Goal: Check status: Check status

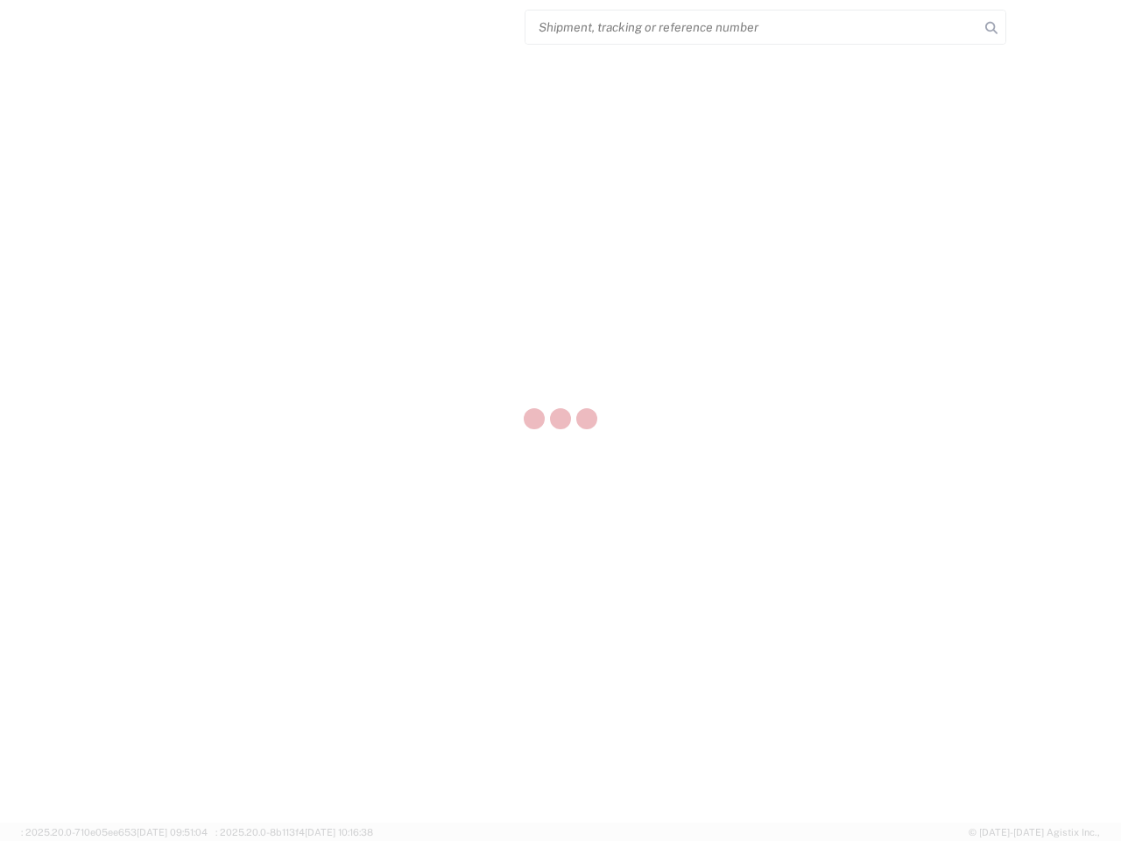
select select "US"
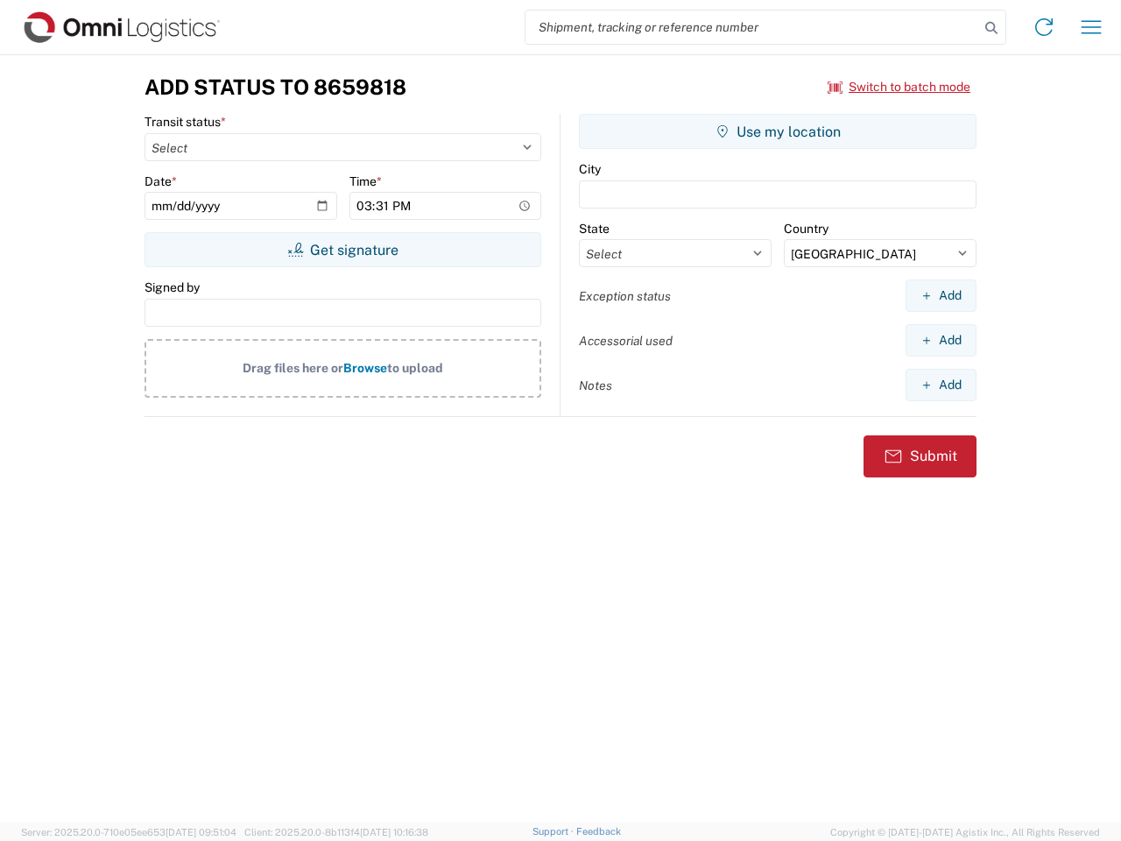
click at [752, 27] on input "search" at bounding box center [753, 27] width 454 height 33
click at [992, 28] on icon at bounding box center [991, 28] width 25 height 25
click at [1044, 27] on icon at bounding box center [1044, 27] width 28 height 28
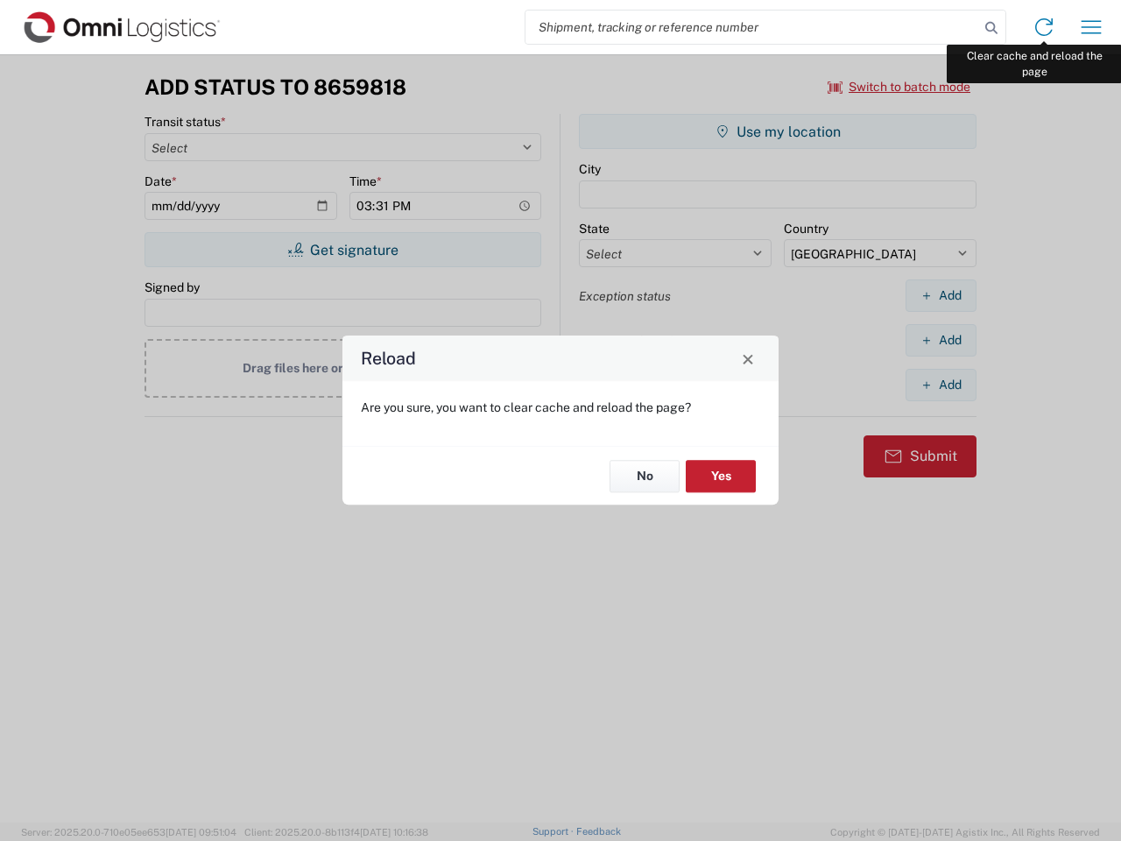
click at [1091, 27] on div "Reload Are you sure, you want to clear cache and reload the page? No Yes" at bounding box center [560, 420] width 1121 height 841
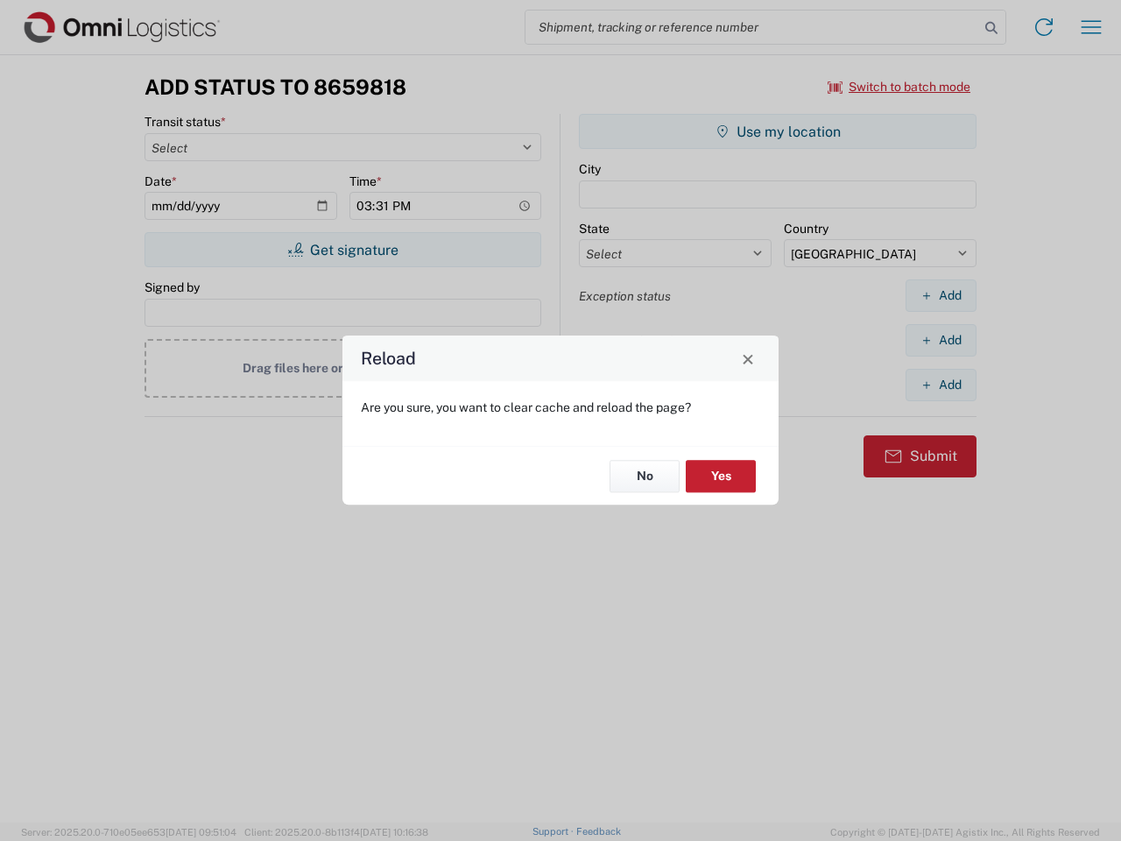
click at [900, 87] on div "Reload Are you sure, you want to clear cache and reload the page? No Yes" at bounding box center [560, 420] width 1121 height 841
click at [342, 250] on div "Reload Are you sure, you want to clear cache and reload the page? No Yes" at bounding box center [560, 420] width 1121 height 841
click at [778, 131] on div "Reload Are you sure, you want to clear cache and reload the page? No Yes" at bounding box center [560, 420] width 1121 height 841
click at [941, 295] on div "Reload Are you sure, you want to clear cache and reload the page? No Yes" at bounding box center [560, 420] width 1121 height 841
click at [941, 340] on div "Reload Are you sure, you want to clear cache and reload the page? No Yes" at bounding box center [560, 420] width 1121 height 841
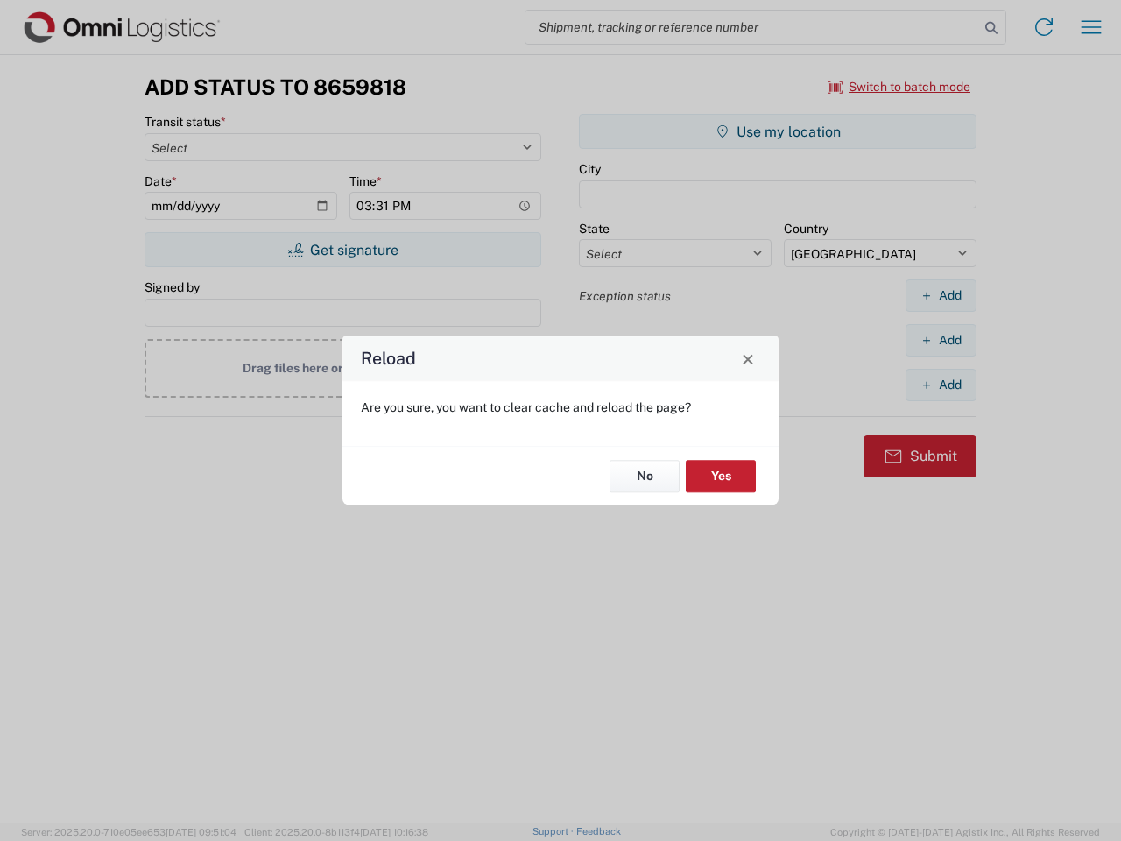
click at [941, 385] on div "Reload Are you sure, you want to clear cache and reload the page? No Yes" at bounding box center [560, 420] width 1121 height 841
